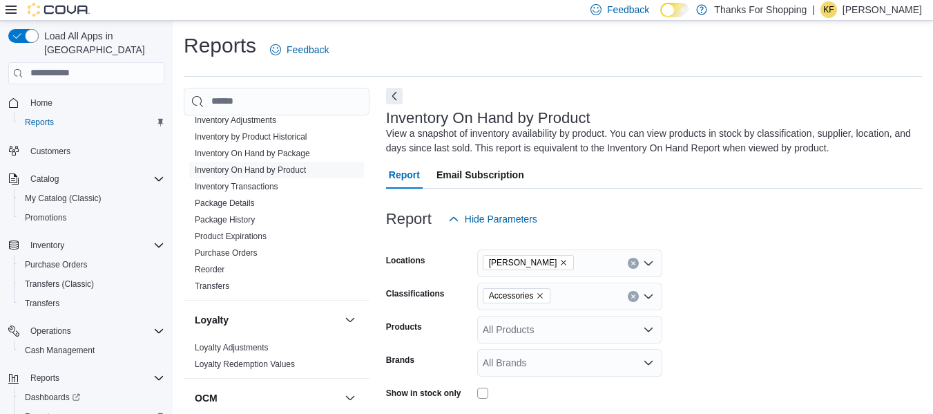
click at [630, 291] on div "Accessories" at bounding box center [569, 297] width 185 height 28
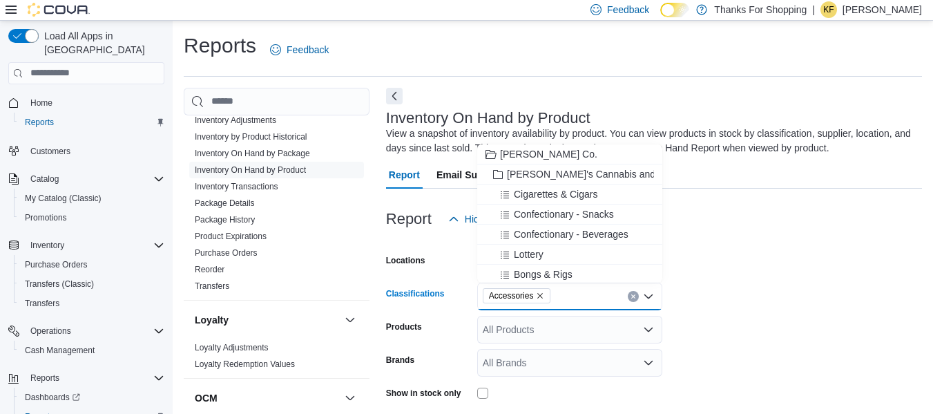
click at [631, 294] on icon "Clear input" at bounding box center [634, 297] width 6 height 6
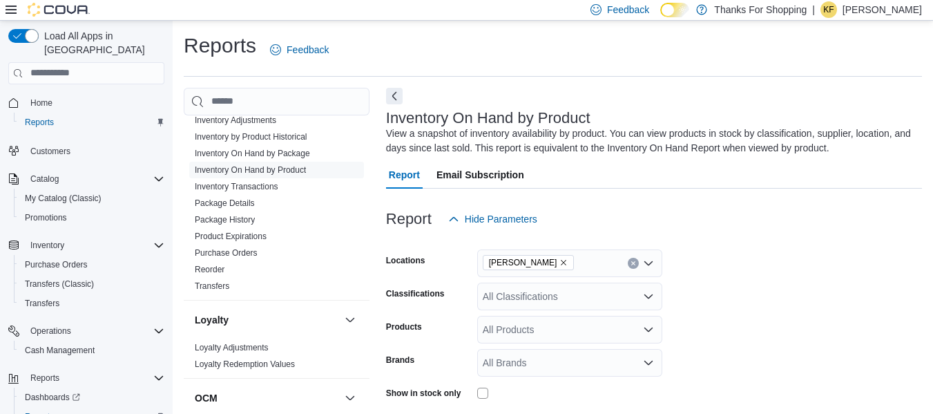
click at [745, 285] on form "Locations Preston Classifications All Classifications Products All Products Bra…" at bounding box center [654, 378] width 536 height 290
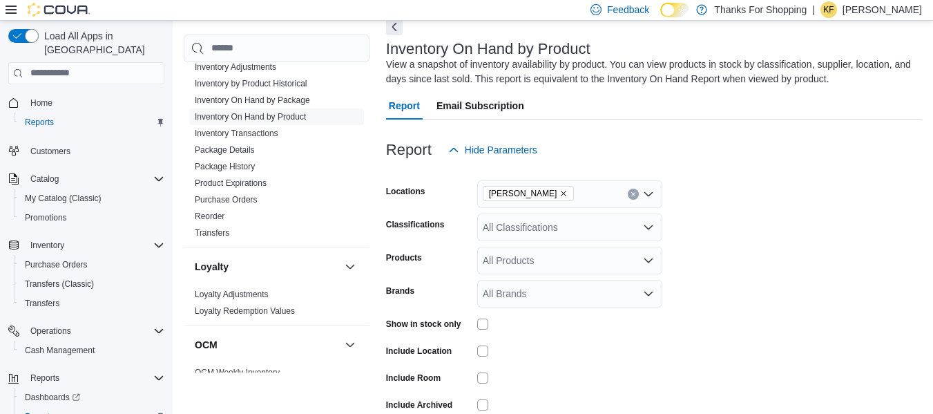
scroll to position [137, 0]
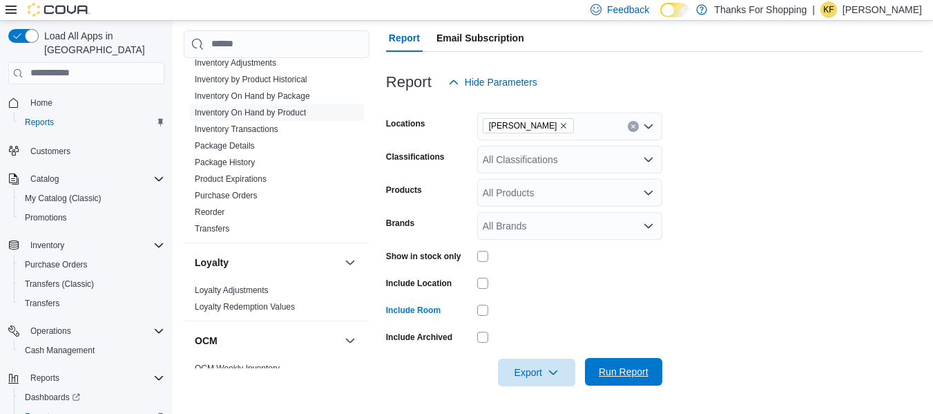
click at [601, 375] on span "Run Report" at bounding box center [624, 372] width 50 height 14
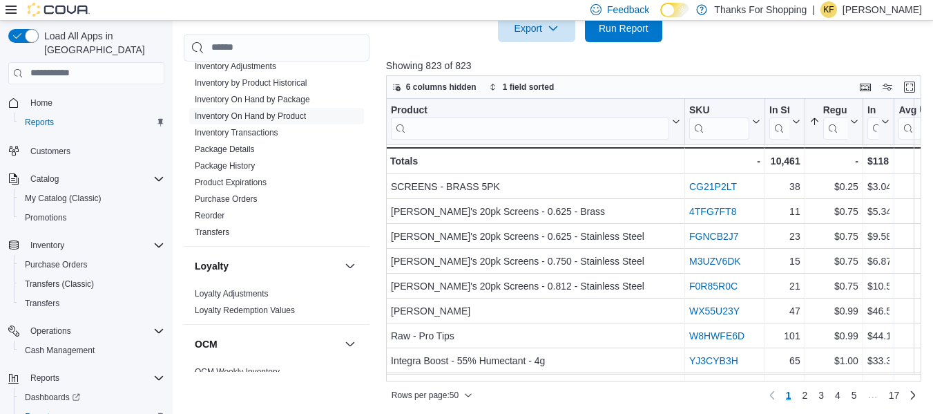
scroll to position [484, 0]
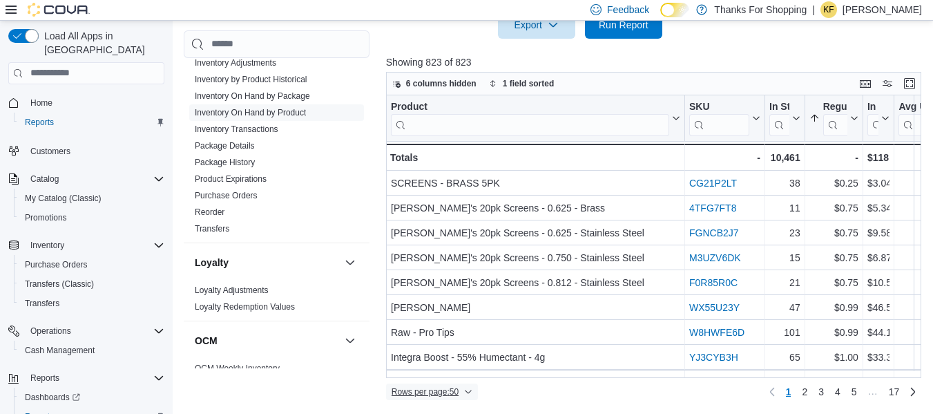
click at [437, 397] on span "Rows per page : 50" at bounding box center [425, 391] width 67 height 11
drag, startPoint x: 805, startPoint y: 102, endPoint x: 743, endPoint y: 98, distance: 62.3
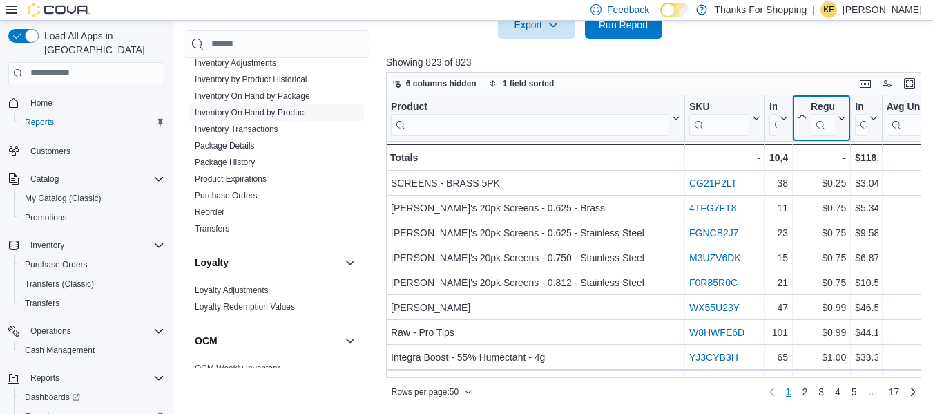
click at [831, 103] on div "Regular Price" at bounding box center [823, 107] width 24 height 13
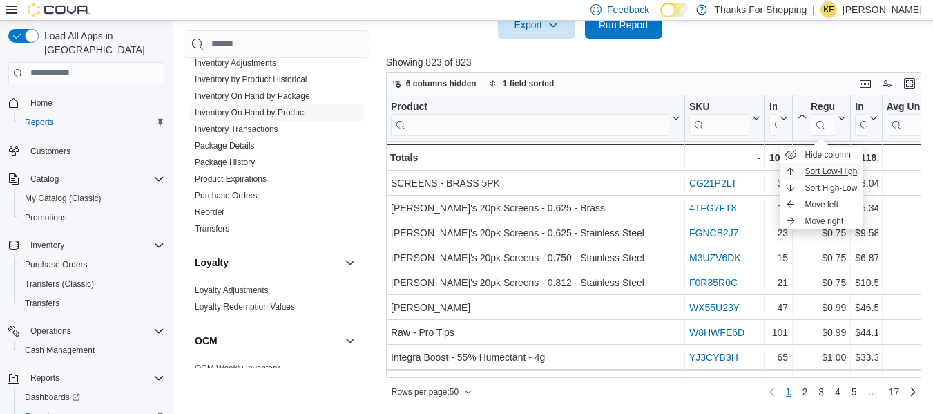
click at [810, 175] on span "Sort Low-High" at bounding box center [831, 171] width 52 height 11
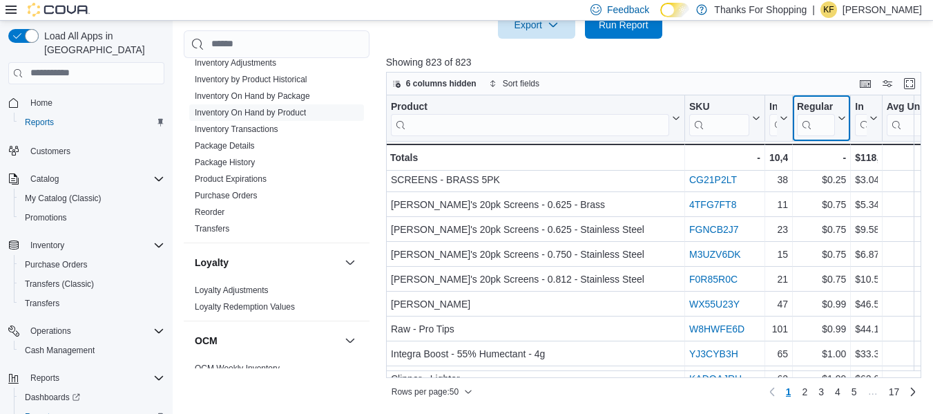
scroll to position [0, 0]
